Goal: Task Accomplishment & Management: Manage account settings

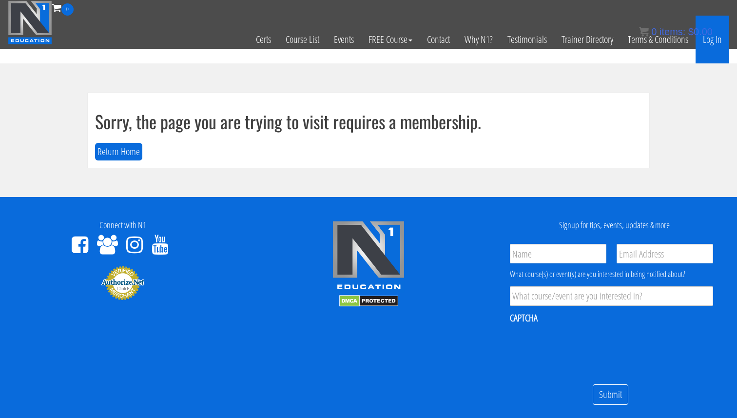
click at [712, 42] on link "Log In" at bounding box center [712, 40] width 34 height 48
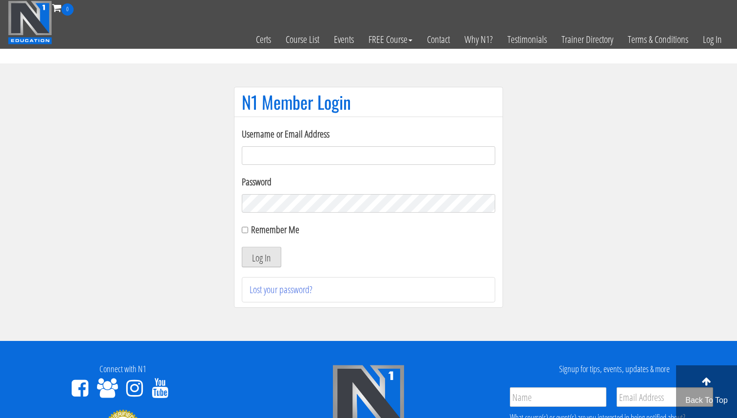
type input "[EMAIL_ADDRESS][DOMAIN_NAME]"
click at [258, 260] on button "Log In" at bounding box center [261, 257] width 39 height 20
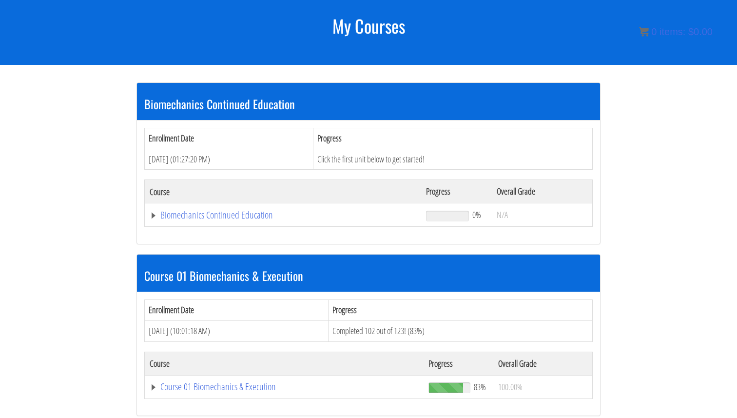
scroll to position [121, 0]
